Goal: Information Seeking & Learning: Find specific fact

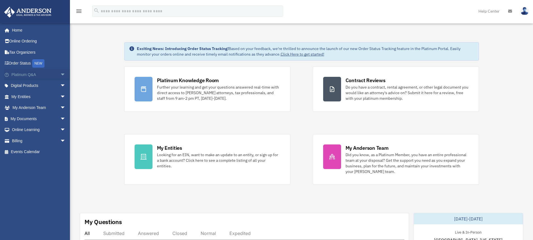
click at [60, 75] on span "arrow_drop_down" at bounding box center [65, 74] width 11 height 11
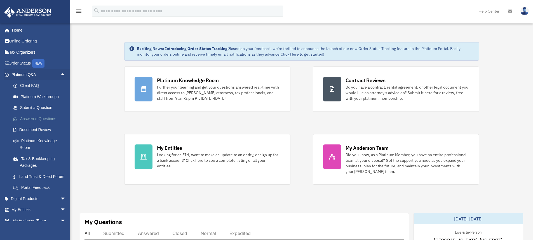
click at [42, 119] on link "Answered Questions" at bounding box center [41, 118] width 66 height 11
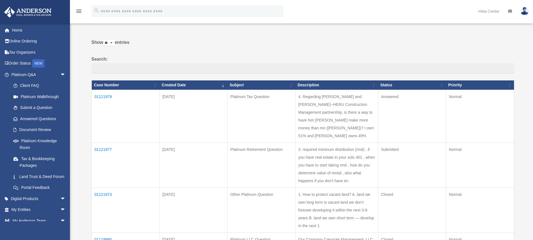
scroll to position [56, 0]
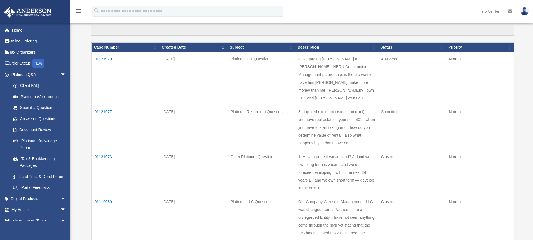
click at [100, 58] on td "01121979" at bounding box center [125, 78] width 68 height 53
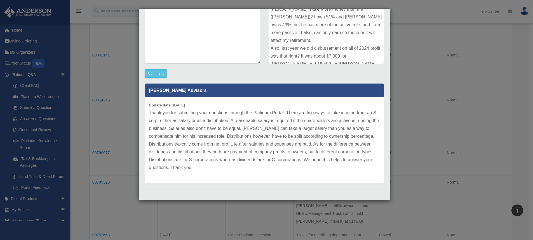
scroll to position [252, 0]
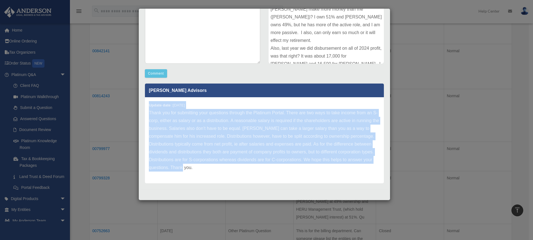
drag, startPoint x: 148, startPoint y: 105, endPoint x: 207, endPoint y: 167, distance: 85.9
click at [207, 167] on div "Update date : 09-30-2025 Thank you for submitting your questions through the Pl…" at bounding box center [264, 140] width 239 height 86
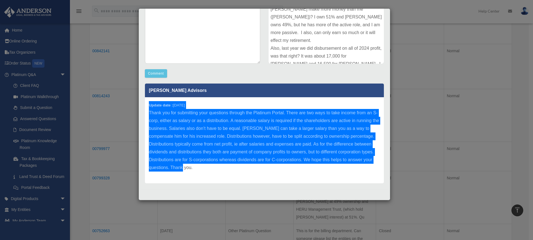
scroll to position [110, 0]
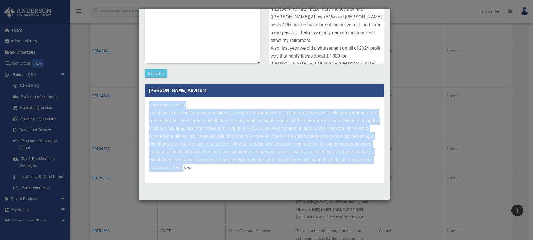
copy div "Update date : 09-30-2025 Thank you for submitting your questions through the Pl…"
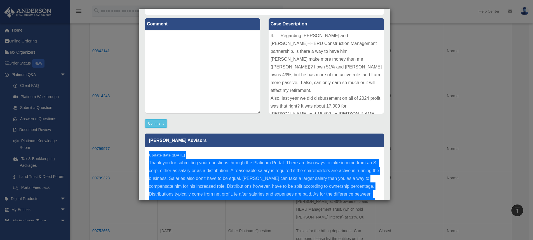
scroll to position [0, 0]
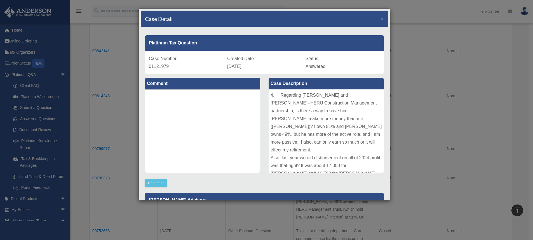
click at [268, 94] on div "4. Regarding Mark Heldreth and Fernando Ruiz Jr--HERU Construction Management p…" at bounding box center [325, 131] width 115 height 84
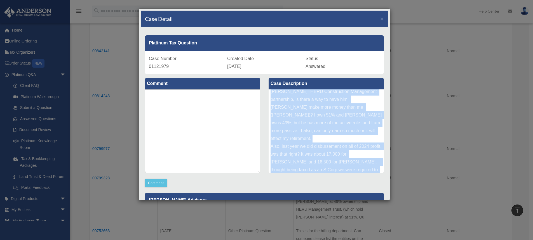
scroll to position [37, 0]
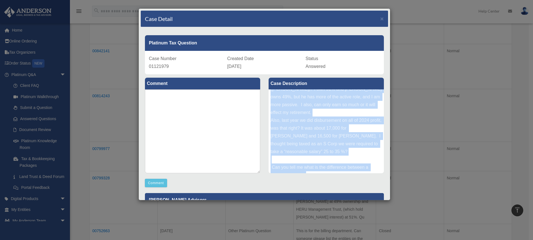
drag, startPoint x: 275, startPoint y: 95, endPoint x: 363, endPoint y: 169, distance: 115.3
click at [363, 169] on div "4. Regarding Mark Heldreth and Fernando Ruiz Jr--HERU Construction Management p…" at bounding box center [325, 131] width 115 height 84
copy div "Regarding Mark Heldreth and Fernando Ruiz Jr--HERU Construction Management part…"
click at [380, 20] on span "×" at bounding box center [382, 18] width 4 height 6
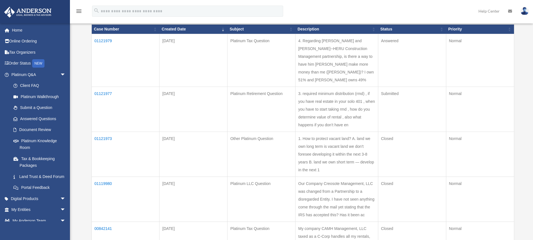
scroll to position [84, 0]
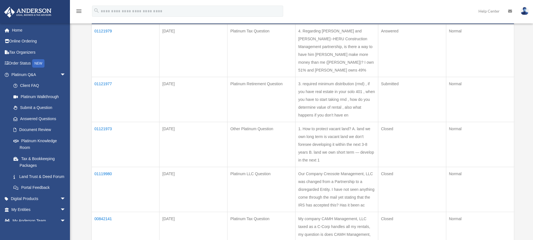
click at [105, 128] on td "01121973" at bounding box center [125, 144] width 68 height 45
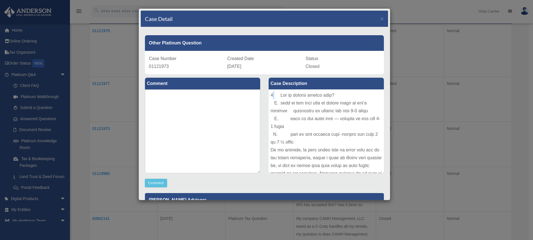
click at [272, 96] on div at bounding box center [325, 131] width 115 height 84
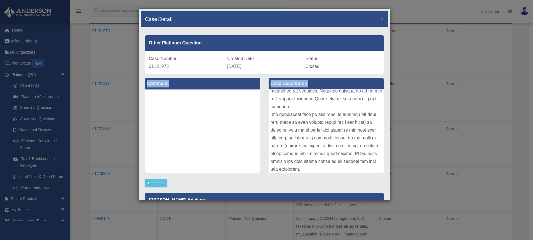
scroll to position [116, 0]
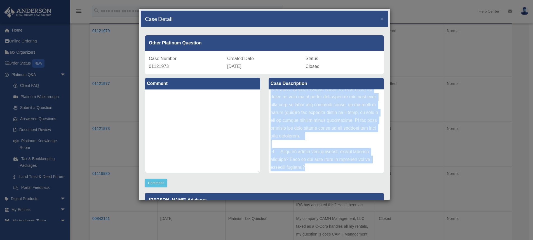
drag, startPoint x: 269, startPoint y: 96, endPoint x: 336, endPoint y: 169, distance: 99.6
click at [336, 169] on div at bounding box center [325, 131] width 115 height 84
copy div "1. How to protect vacant land? A. land we own long term is vacant land we don’t…"
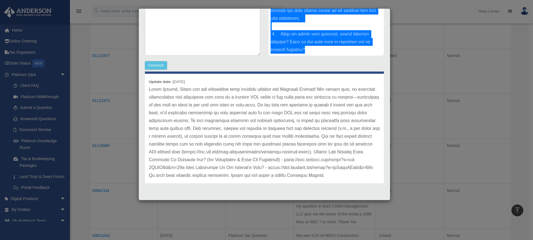
scroll to position [3, 0]
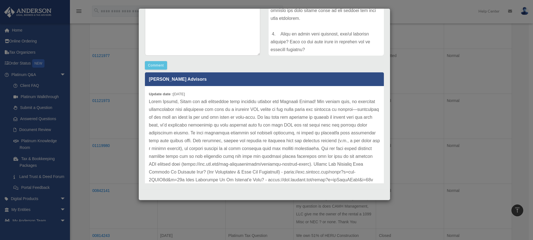
click at [148, 93] on div "Update date : 09-26-2025" at bounding box center [264, 144] width 239 height 117
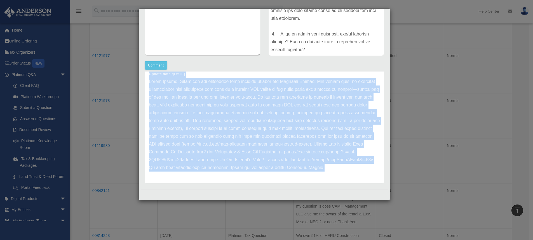
scroll to position [31, 0]
drag, startPoint x: 148, startPoint y: 93, endPoint x: 249, endPoint y: 176, distance: 130.3
click at [249, 176] on div "Update date : 09-26-2025" at bounding box center [264, 124] width 239 height 117
copy div "Update date : 09-26-2025 Hello Carole, Thank you for submitting your question t…"
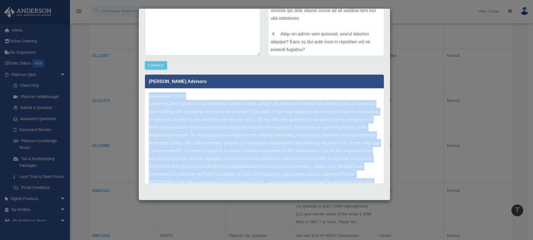
scroll to position [0, 0]
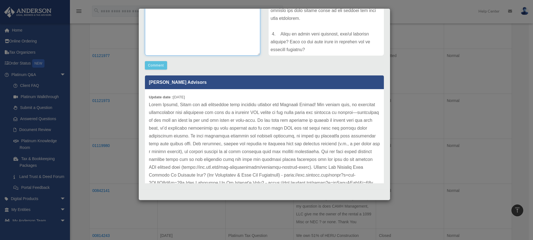
click at [179, 43] on textarea at bounding box center [202, 14] width 115 height 84
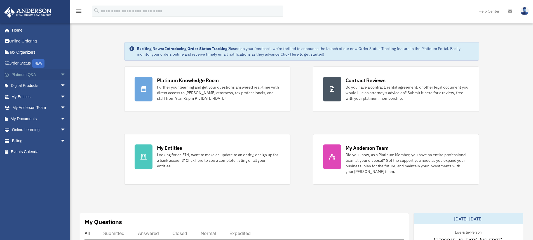
click at [60, 75] on span "arrow_drop_down" at bounding box center [65, 74] width 11 height 11
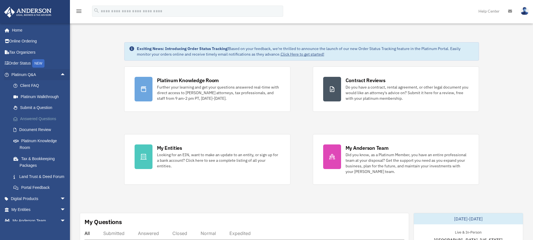
click at [47, 119] on link "Answered Questions" at bounding box center [41, 118] width 66 height 11
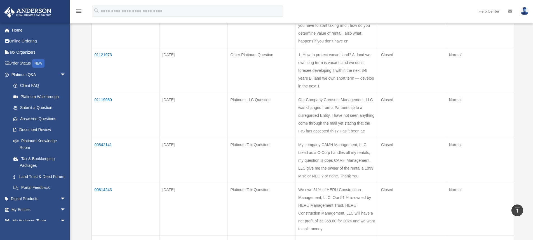
scroll to position [168, 0]
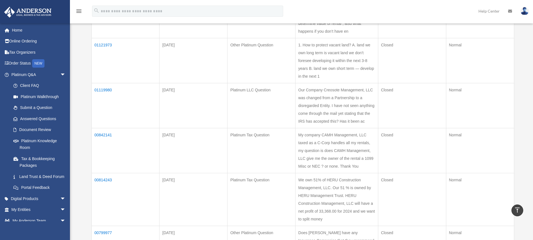
click at [100, 143] on td "00842141" at bounding box center [125, 150] width 68 height 45
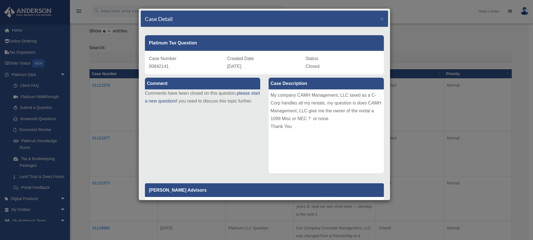
scroll to position [0, 0]
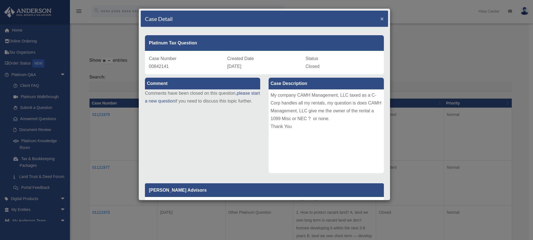
click at [380, 20] on span "×" at bounding box center [382, 18] width 4 height 6
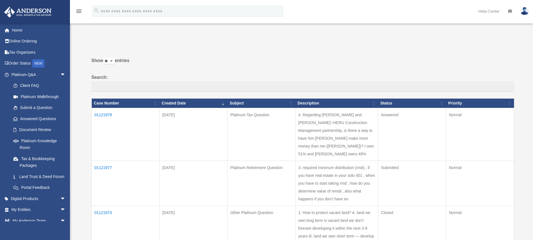
click at [524, 10] on img at bounding box center [524, 11] width 8 height 8
click at [17, 30] on link "Home" at bounding box center [39, 30] width 70 height 11
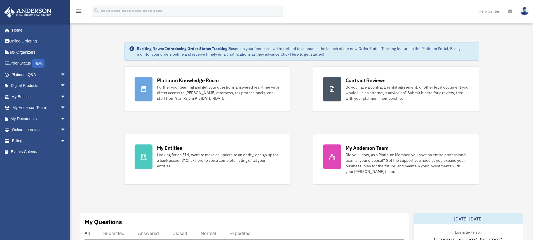
click at [523, 13] on img at bounding box center [524, 11] width 8 height 8
drag, startPoint x: 452, startPoint y: 35, endPoint x: 471, endPoint y: 27, distance: 20.9
click at [526, 12] on img at bounding box center [524, 11] width 8 height 8
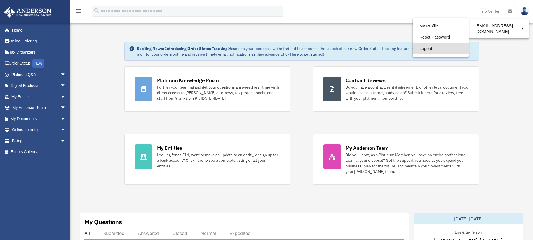
click at [423, 48] on link "Logout" at bounding box center [440, 48] width 56 height 11
